Goal: Task Accomplishment & Management: Manage account settings

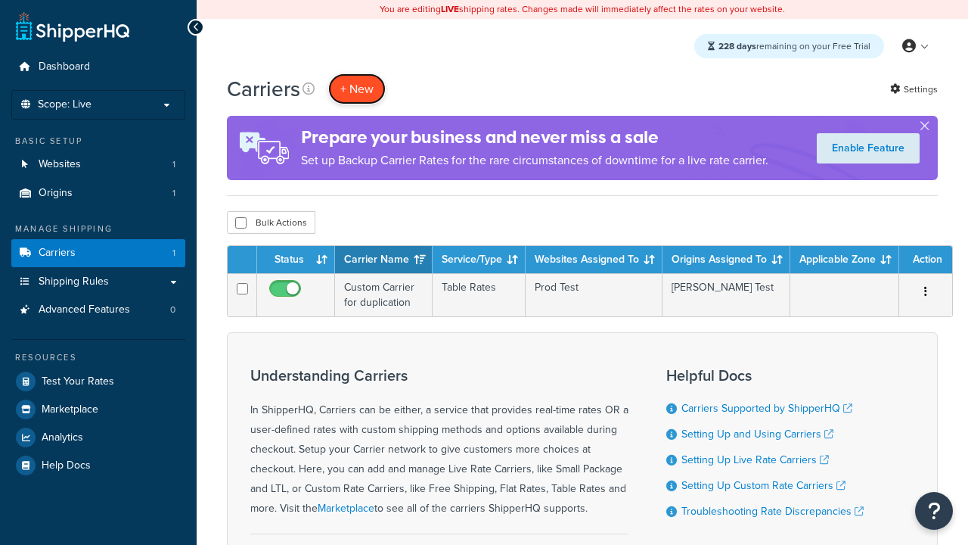
click at [357, 88] on button "+ New" at bounding box center [356, 88] width 57 height 31
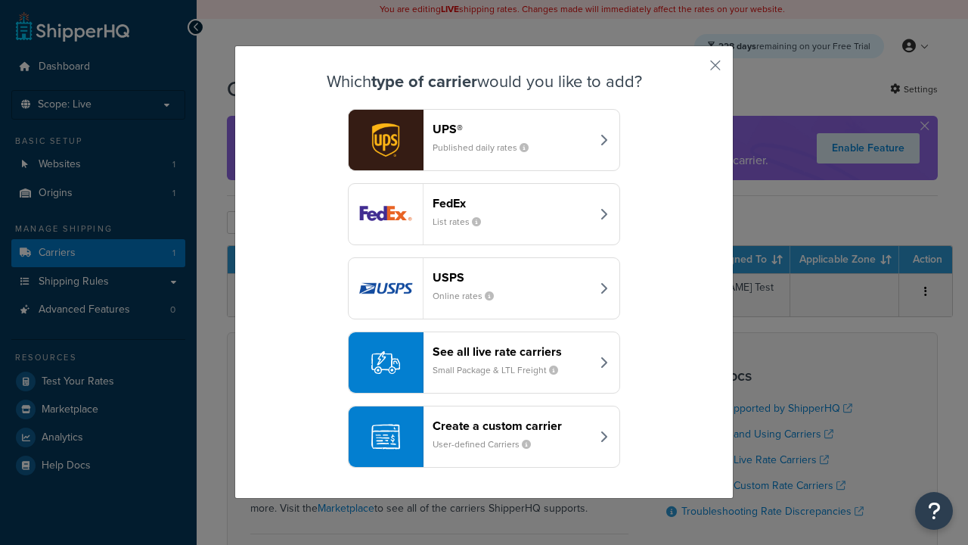
click at [511, 203] on header "FedEx" at bounding box center [512, 203] width 158 height 14
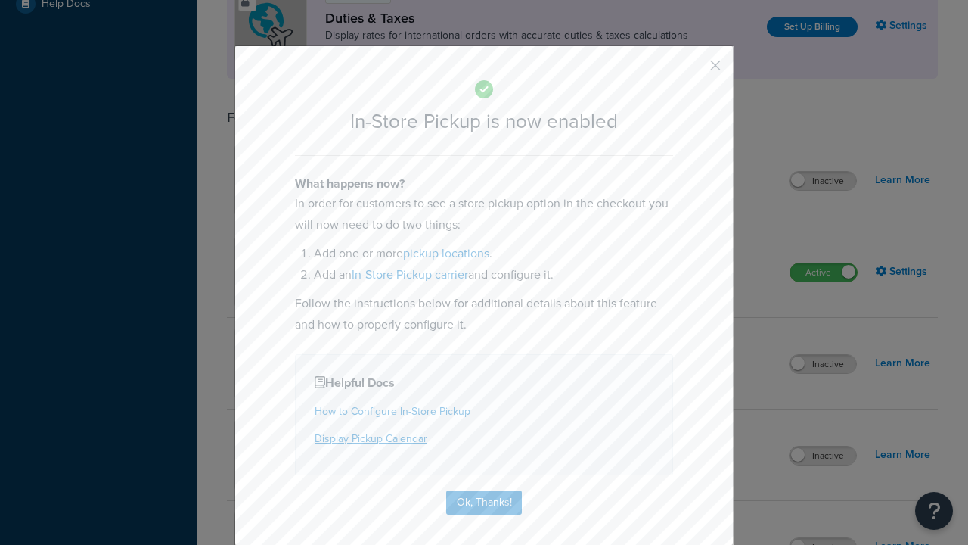
click at [693, 70] on button "button" at bounding box center [693, 71] width 4 height 4
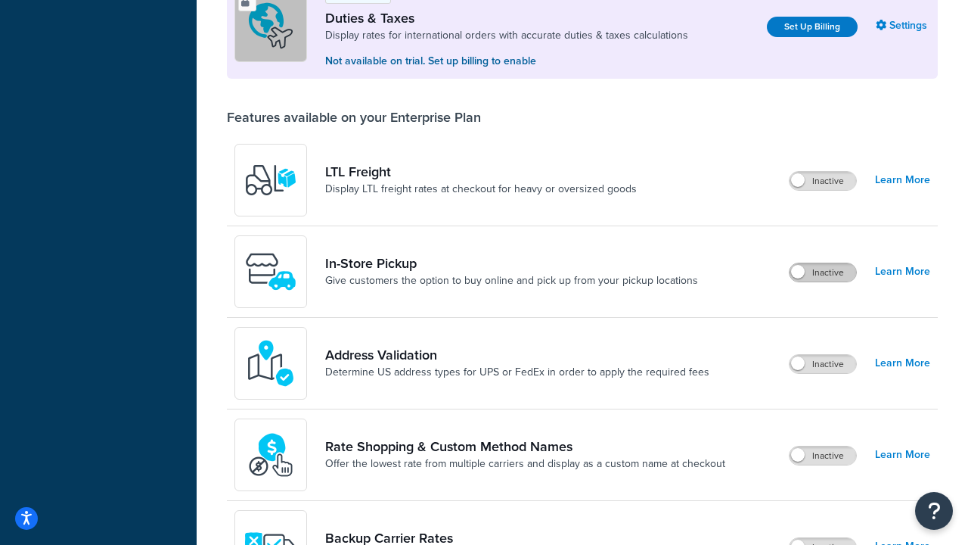
scroll to position [461, 0]
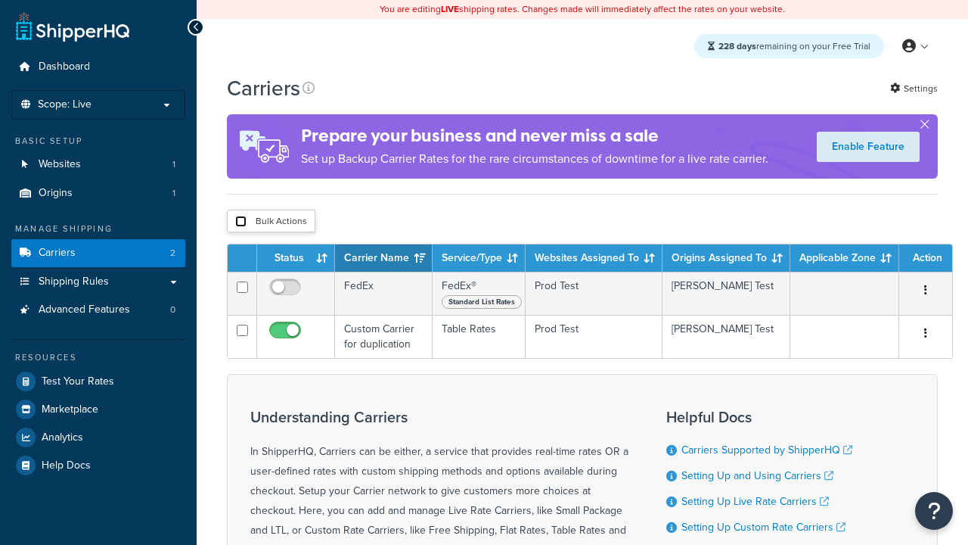
click at [240, 223] on input "checkbox" at bounding box center [240, 221] width 11 height 11
checkbox input "true"
click at [0, 0] on button "Delete" at bounding box center [0, 0] width 0 height 0
